Goal: Transaction & Acquisition: Purchase product/service

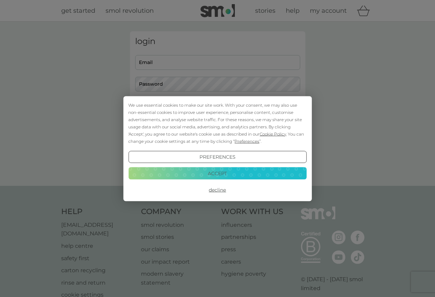
click at [198, 169] on button "Accept" at bounding box center [217, 173] width 178 height 12
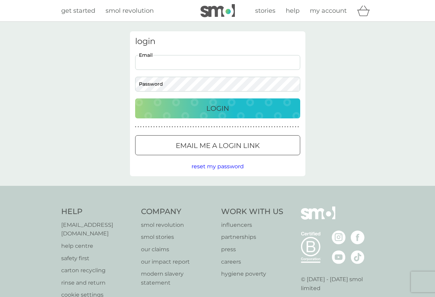
click at [168, 62] on input "Email" at bounding box center [217, 62] width 165 height 15
click at [209, 105] on p "Login" at bounding box center [217, 108] width 23 height 11
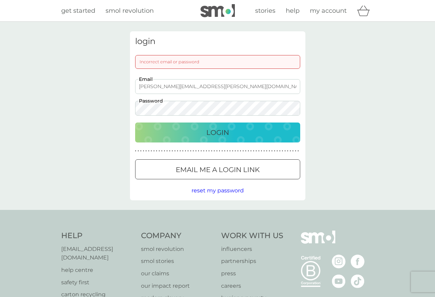
click at [194, 84] on input "julia.branson@hotmail.co.uk" at bounding box center [217, 86] width 165 height 15
drag, startPoint x: 211, startPoint y: 86, endPoint x: 121, endPoint y: 78, distance: 90.2
click at [121, 78] on div "login Incorrect email or password julia.branson@hotmail.co.uk Email Password Lo…" at bounding box center [217, 116] width 435 height 188
paste input "cantab.net"
type input "julia.branson@cantab.net"
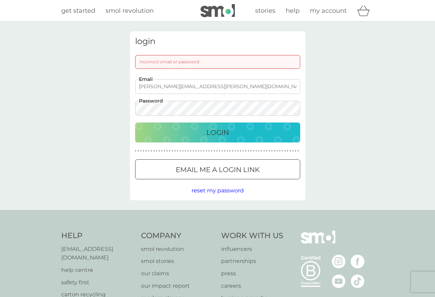
click at [231, 130] on div "Login" at bounding box center [217, 132] width 151 height 11
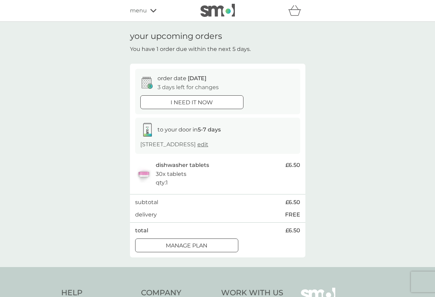
click at [190, 249] on div at bounding box center [186, 245] width 25 height 7
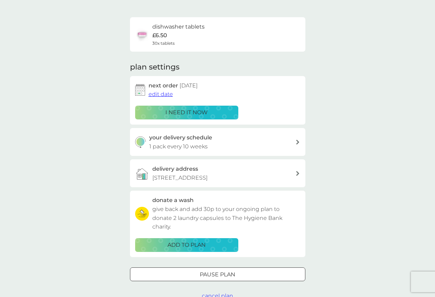
scroll to position [39, 0]
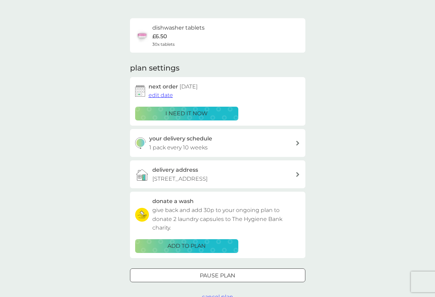
click at [147, 41] on img at bounding box center [142, 36] width 14 height 14
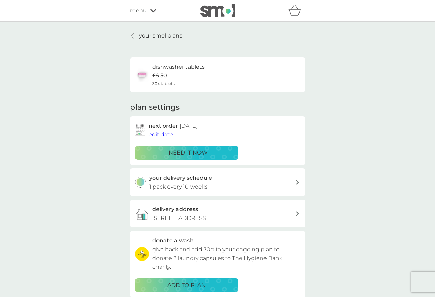
scroll to position [36, 0]
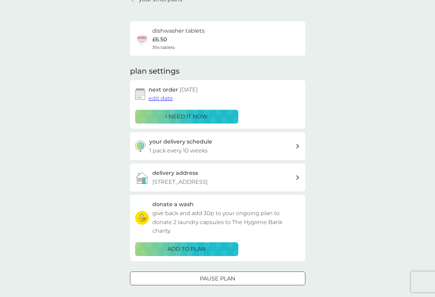
click at [288, 147] on div "your delivery schedule 1 pack every 10 weeks" at bounding box center [222, 146] width 146 height 18
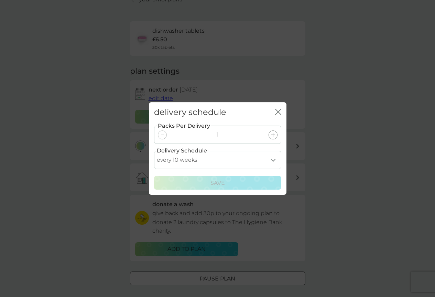
click at [274, 161] on select "every 1 week every 2 weeks every 3 weeks every 4 weeks every 5 weeks every 6 we…" at bounding box center [217, 160] width 127 height 18
select select "56"
click at [154, 151] on select "every 1 week every 2 weeks every 3 weeks every 4 weeks every 5 weeks every 6 we…" at bounding box center [217, 160] width 127 height 18
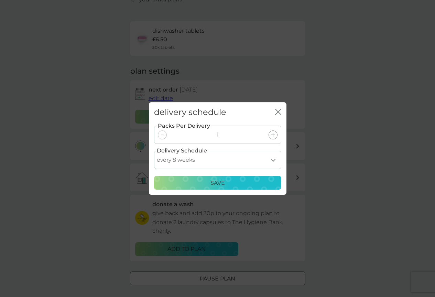
click at [206, 183] on div "Save" at bounding box center [218, 183] width 118 height 9
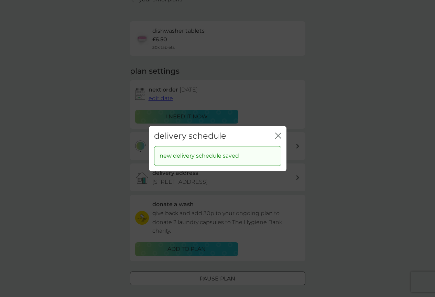
click at [276, 134] on icon "close" at bounding box center [277, 136] width 3 height 6
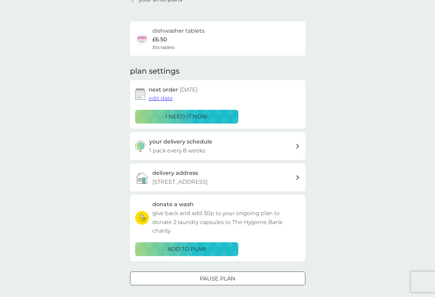
click at [224, 119] on div "i need it now" at bounding box center [187, 116] width 94 height 9
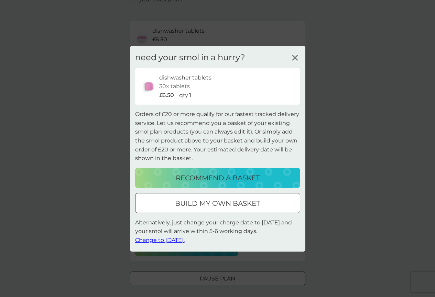
click at [294, 59] on line at bounding box center [295, 57] width 5 height 5
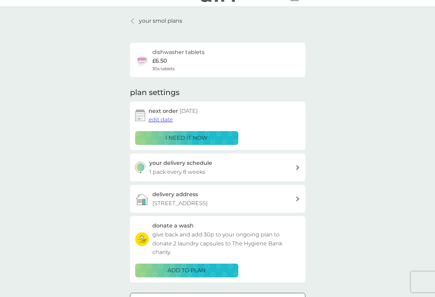
scroll to position [0, 0]
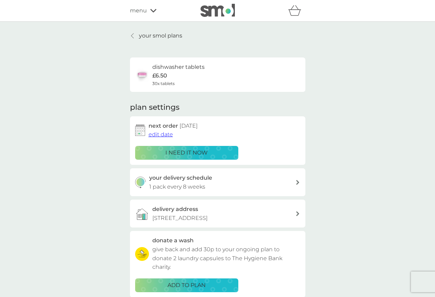
click at [165, 35] on p "your smol plans" at bounding box center [160, 35] width 43 height 9
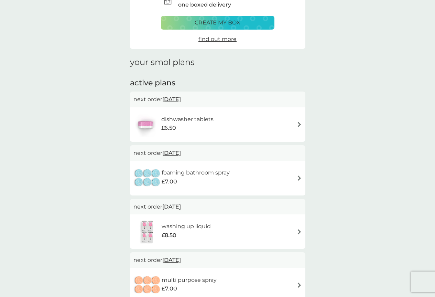
scroll to position [46, 0]
click at [297, 177] on img at bounding box center [299, 177] width 5 height 5
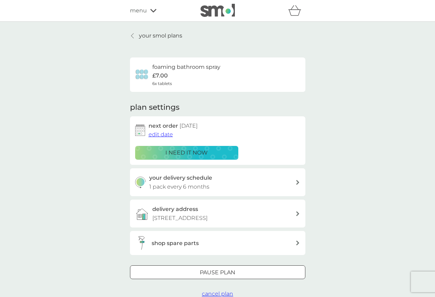
click at [218, 183] on div "your delivery schedule 1 pack every 6 months" at bounding box center [222, 182] width 146 height 18
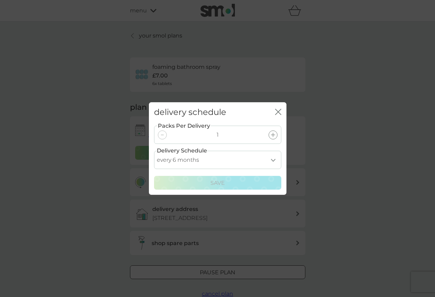
click at [253, 161] on select "every 1 month every 2 months every 3 months every 4 months every 5 months every…" at bounding box center [217, 160] width 127 height 18
select select "8"
click at [154, 151] on select "every 1 month every 2 months every 3 months every 4 months every 5 months every…" at bounding box center [217, 160] width 127 height 18
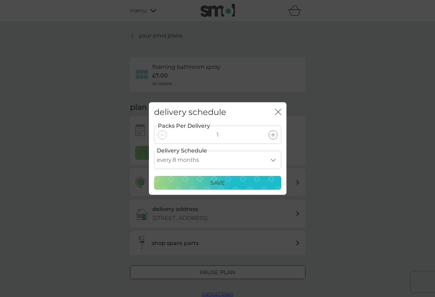
click at [258, 179] on div "Save" at bounding box center [218, 183] width 118 height 9
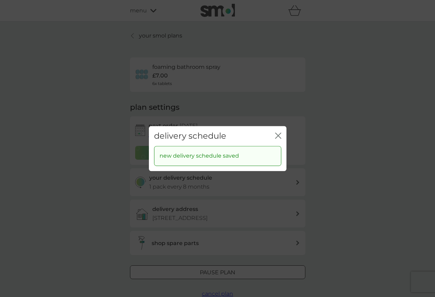
click at [278, 136] on g "close" at bounding box center [279, 136] width 6 height 6
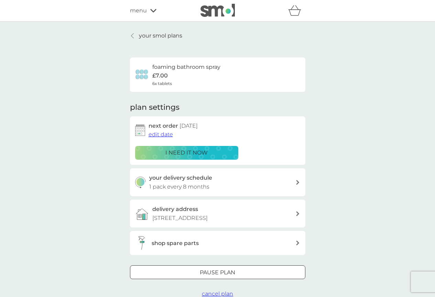
click at [133, 33] on icon at bounding box center [132, 36] width 3 height 6
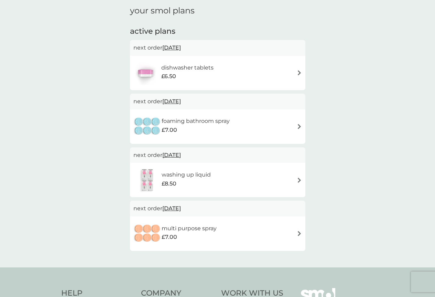
scroll to position [102, 0]
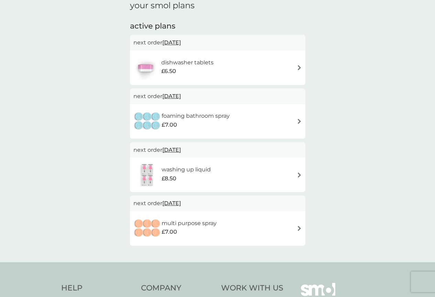
click at [291, 121] on div "foaming bathroom spray £7.00" at bounding box center [218, 121] width 169 height 24
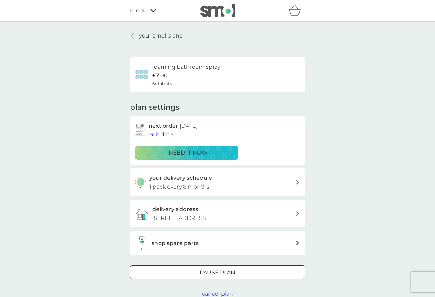
click at [267, 188] on div "your delivery schedule 1 pack every 8 months" at bounding box center [222, 182] width 146 height 18
select select "8"
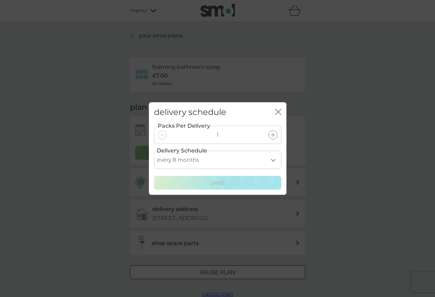
click at [272, 157] on select "every 1 month every 2 months every 3 months every 4 months every 5 months every…" at bounding box center [217, 160] width 127 height 18
click at [154, 151] on select "every 1 month every 2 months every 3 months every 4 months every 5 months every…" at bounding box center [217, 160] width 127 height 18
click at [279, 113] on icon "close" at bounding box center [279, 112] width 3 height 6
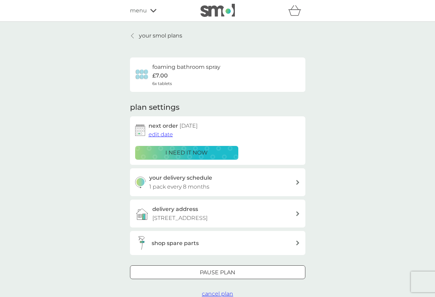
click at [256, 277] on div "Pause plan" at bounding box center [217, 272] width 175 height 9
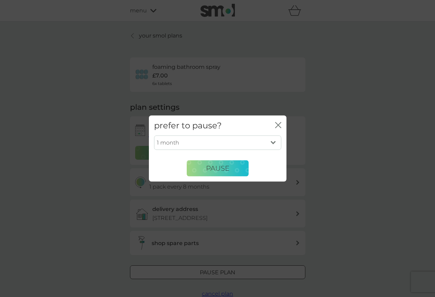
click at [275, 141] on select "1 month 2 months 3 months 4 months 5 months 6 months" at bounding box center [217, 143] width 127 height 14
select select "6"
click at [154, 136] on select "1 month 2 months 3 months 4 months 5 months 6 months" at bounding box center [217, 143] width 127 height 14
click at [235, 168] on button "Pause" at bounding box center [218, 168] width 62 height 17
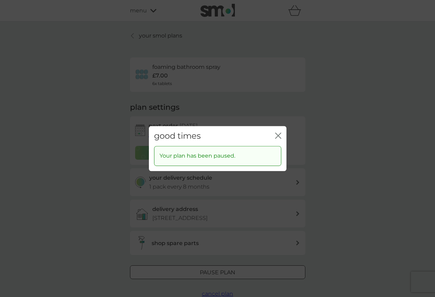
click at [278, 138] on icon "close" at bounding box center [278, 135] width 6 height 6
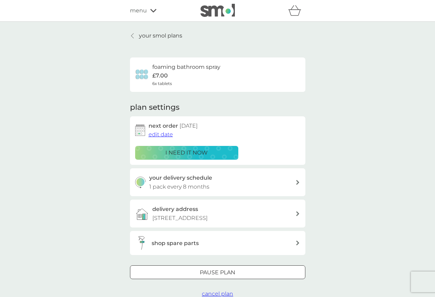
click at [163, 36] on p "your smol plans" at bounding box center [160, 35] width 43 height 9
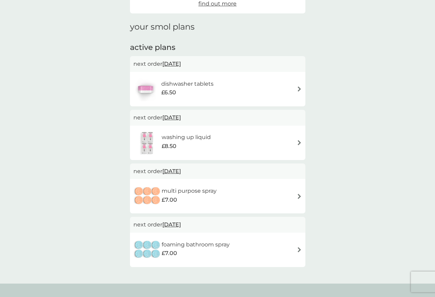
scroll to position [82, 0]
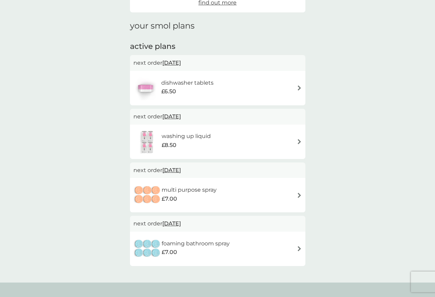
click at [198, 148] on div "£8.50" at bounding box center [186, 145] width 49 height 9
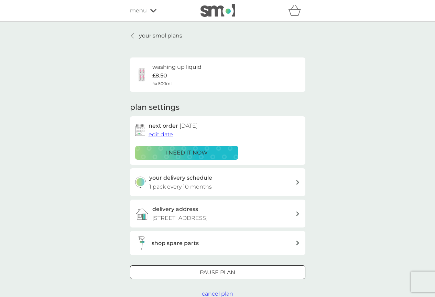
click at [213, 276] on div at bounding box center [217, 272] width 25 height 7
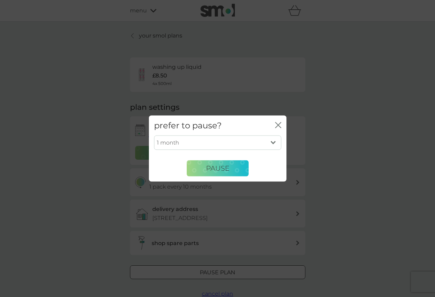
click at [253, 138] on select "1 month 2 months 3 months 4 months 5 months 6 months" at bounding box center [217, 143] width 127 height 14
select select "6"
click at [154, 136] on select "1 month 2 months 3 months 4 months 5 months 6 months" at bounding box center [217, 143] width 127 height 14
click at [225, 168] on span "Pause" at bounding box center [217, 168] width 23 height 8
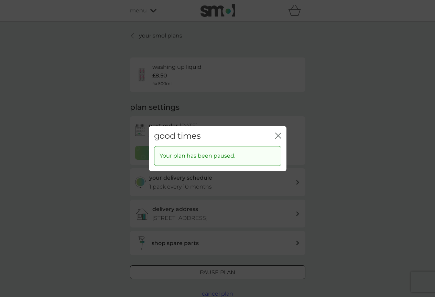
click at [277, 134] on icon "close" at bounding box center [277, 136] width 3 height 6
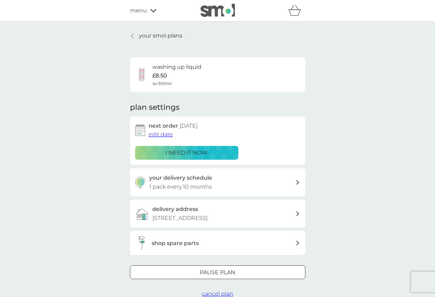
click at [169, 33] on p "your smol plans" at bounding box center [160, 35] width 43 height 9
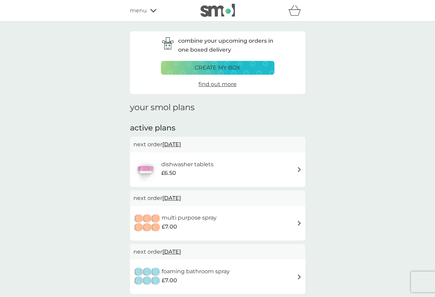
click at [228, 65] on p "create my box" at bounding box center [218, 67] width 46 height 9
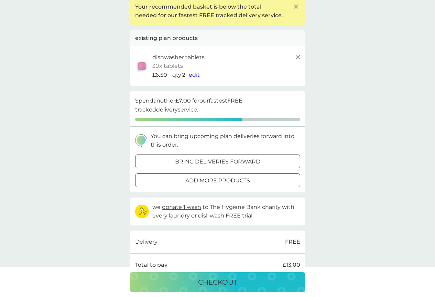
scroll to position [46, 0]
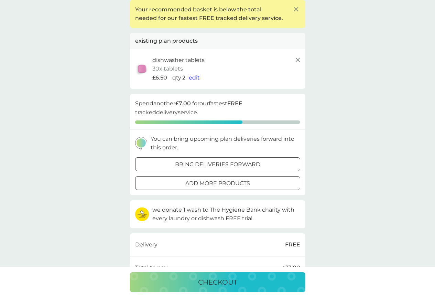
click at [193, 76] on span "edit" at bounding box center [194, 77] width 11 height 7
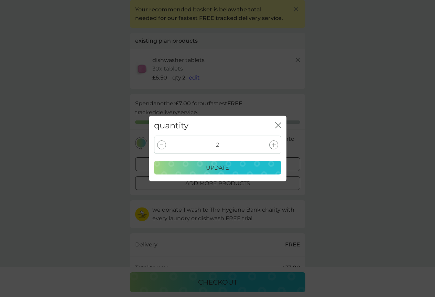
click at [278, 125] on icon "close" at bounding box center [279, 126] width 3 height 6
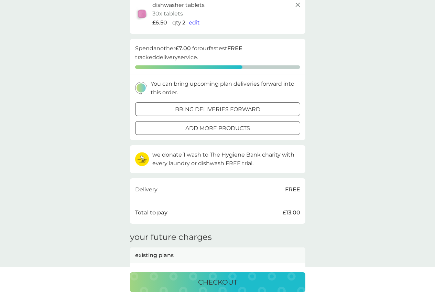
scroll to position [155, 0]
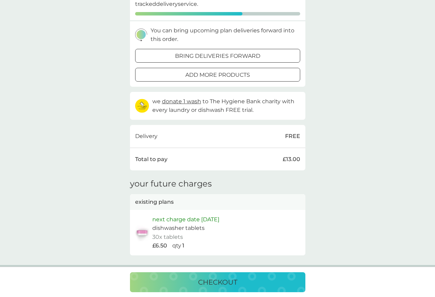
click at [257, 280] on div "checkout" at bounding box center [218, 282] width 162 height 11
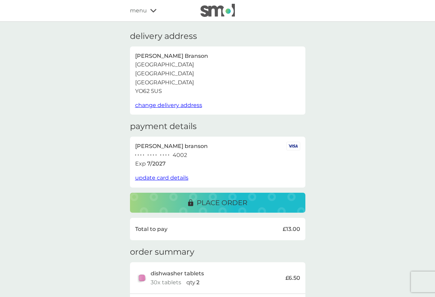
click at [272, 200] on div "place order" at bounding box center [218, 202] width 162 height 11
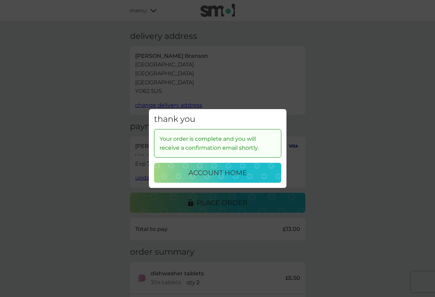
click at [267, 171] on div "account home" at bounding box center [218, 172] width 114 height 11
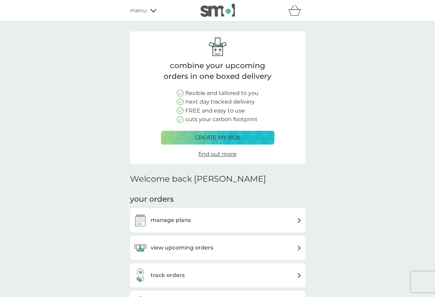
click at [228, 242] on div "view upcoming orders" at bounding box center [218, 248] width 169 height 14
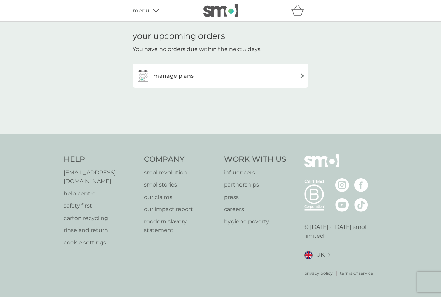
click at [289, 83] on div "manage plans" at bounding box center [220, 76] width 169 height 14
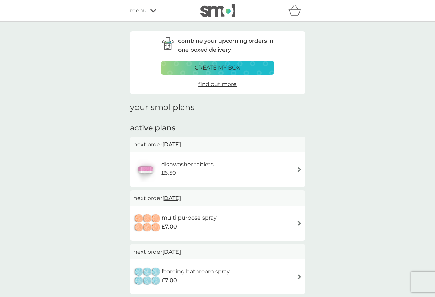
click at [146, 8] on span "menu" at bounding box center [138, 10] width 17 height 9
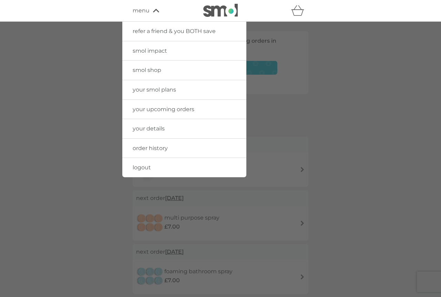
click at [180, 4] on div "refer a friend & you BOTH save smol impact smol shop your smol plans your upcom…" at bounding box center [220, 11] width 176 height 14
click at [395, 44] on div at bounding box center [220, 170] width 441 height 297
